Goal: Transaction & Acquisition: Purchase product/service

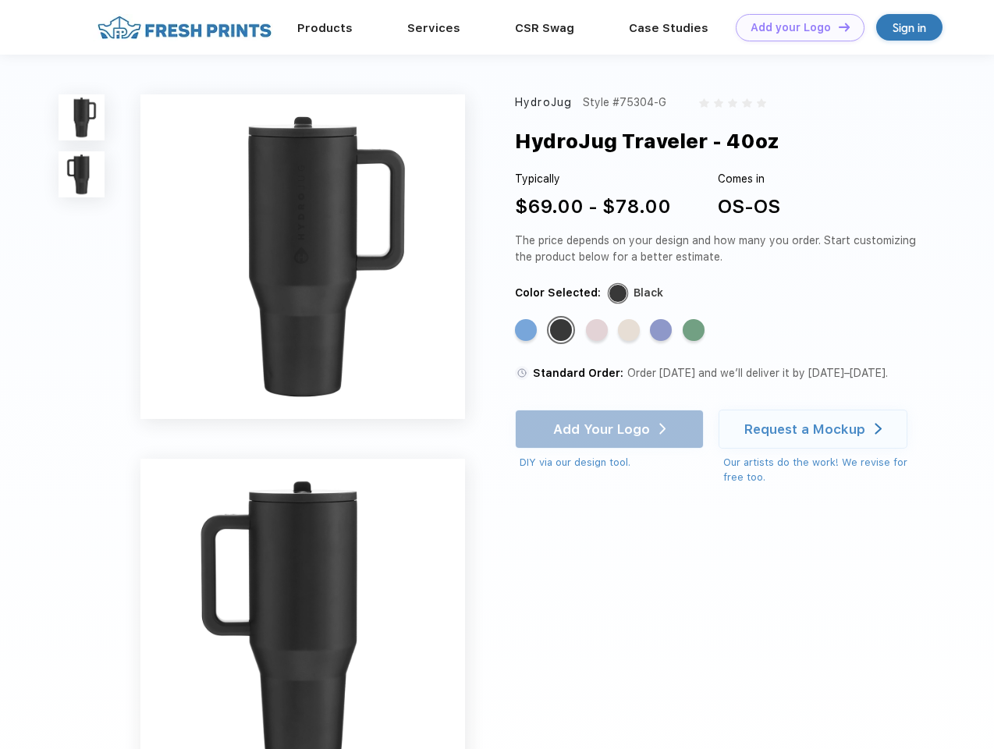
click at [794, 27] on link "Add your Logo Design Tool" at bounding box center [800, 27] width 129 height 27
click at [0, 0] on div "Design Tool" at bounding box center [0, 0] width 0 height 0
click at [837, 27] on link "Add your Logo Design Tool" at bounding box center [800, 27] width 129 height 27
click at [82, 117] on img at bounding box center [81, 117] width 46 height 46
click at [82, 175] on img at bounding box center [81, 174] width 46 height 46
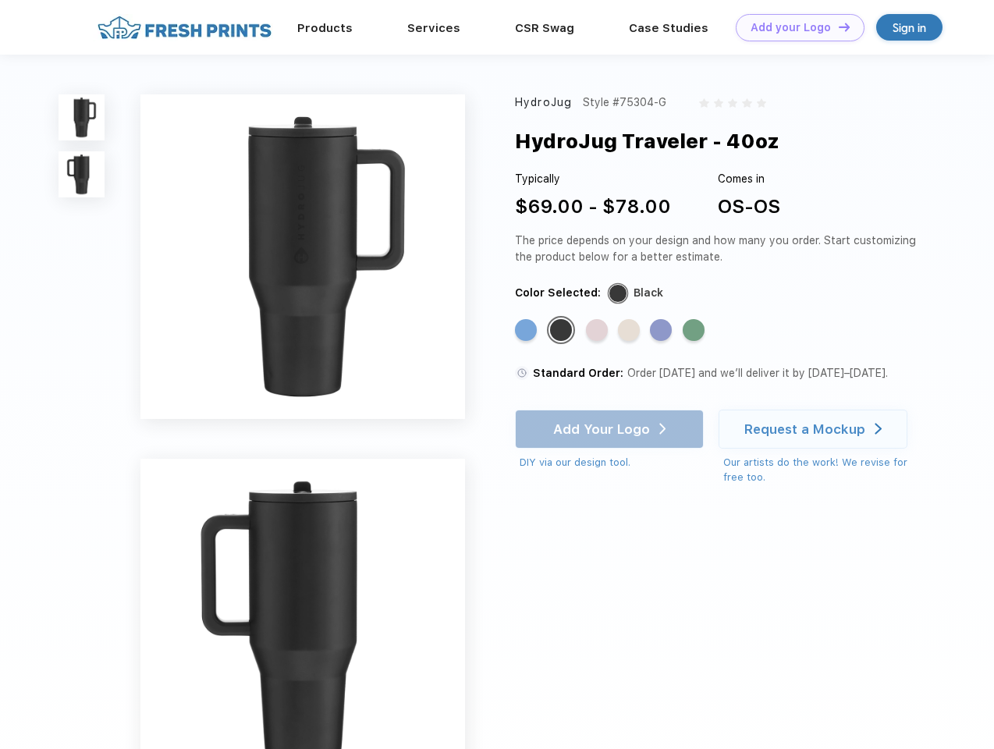
click at [527, 331] on div "Standard Color" at bounding box center [526, 330] width 22 height 22
click at [562, 331] on div "Standard Color" at bounding box center [561, 330] width 22 height 22
click at [598, 331] on div "Standard Color" at bounding box center [597, 330] width 22 height 22
click at [630, 331] on div "Standard Color" at bounding box center [629, 330] width 22 height 22
click at [662, 331] on div "Standard Color" at bounding box center [661, 330] width 22 height 22
